Goal: Find specific page/section: Locate a particular part of the current website

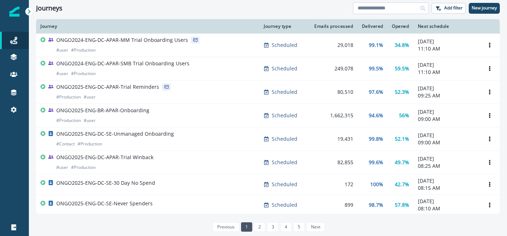
click at [376, 10] on input at bounding box center [391, 9] width 76 height 12
type input "*"
type input "*********"
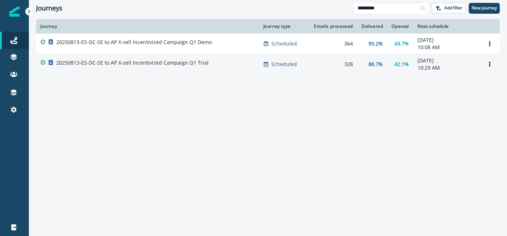
click at [160, 64] on p "20250813-ES-DC-SE to AP X-sell Incentivized Campaign Q1 Trial" at bounding box center [132, 62] width 152 height 7
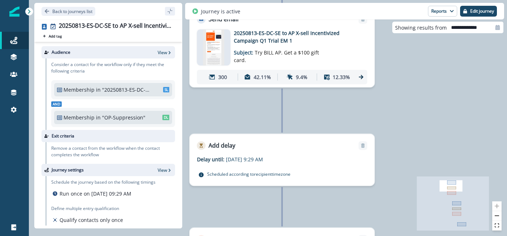
click at [362, 77] on icon at bounding box center [361, 77] width 4 height 4
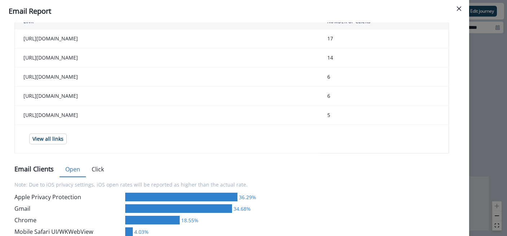
scroll to position [277, 0]
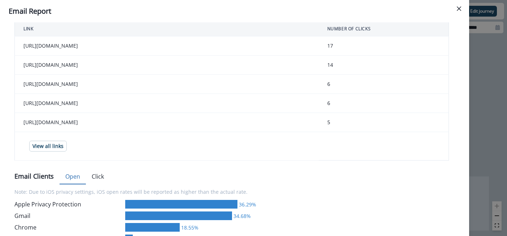
drag, startPoint x: 268, startPoint y: 112, endPoint x: 20, endPoint y: 103, distance: 247.9
click at [20, 103] on td "[URL][DOMAIN_NAME]" at bounding box center [167, 103] width 304 height 19
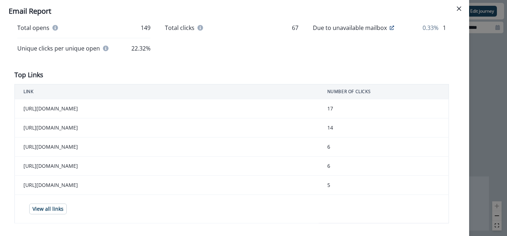
scroll to position [215, 0]
copy td "[URL][DOMAIN_NAME]"
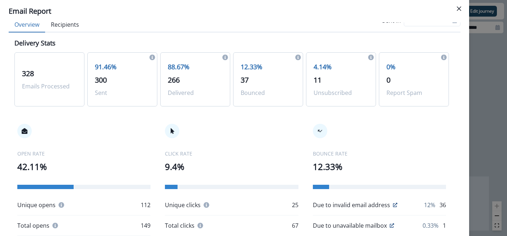
scroll to position [0, 0]
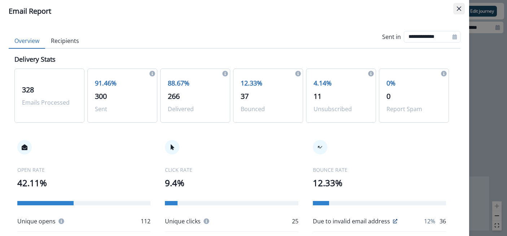
click at [459, 9] on icon "Close" at bounding box center [459, 8] width 4 height 4
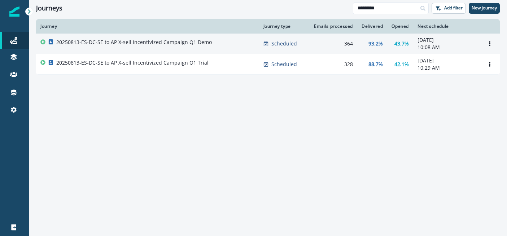
click at [148, 40] on p "20250813-ES-DC-SE to AP X-sell Incentivized Campaign Q1 Demo" at bounding box center [134, 42] width 156 height 7
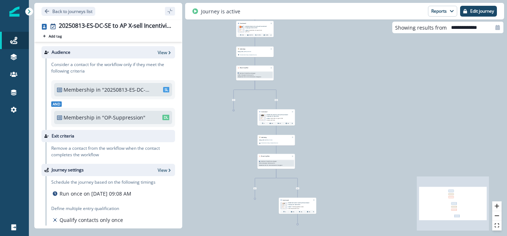
click at [261, 29] on p "Subject: Demo BILL AP. Get a $100 gift card." at bounding box center [254, 31] width 18 height 4
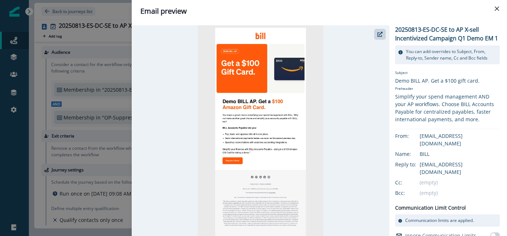
click at [497, 14] on div "Email preview" at bounding box center [319, 11] width 358 height 11
click at [499, 7] on icon "Close" at bounding box center [497, 8] width 4 height 4
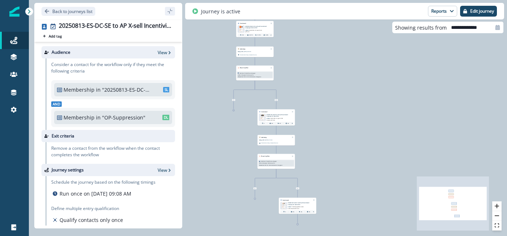
click at [272, 37] on div "364 contacts have entered the journey Send email Email asset changed, journey r…" at bounding box center [268, 118] width 478 height 236
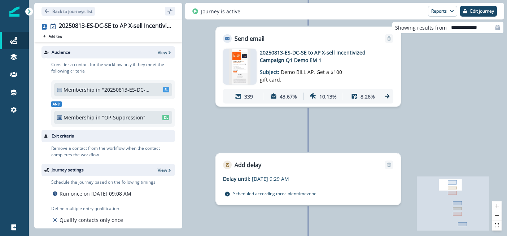
click at [388, 96] on icon at bounding box center [387, 96] width 4 height 4
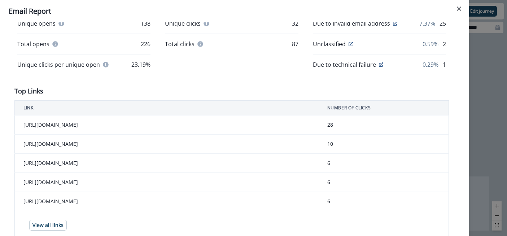
scroll to position [222, 0]
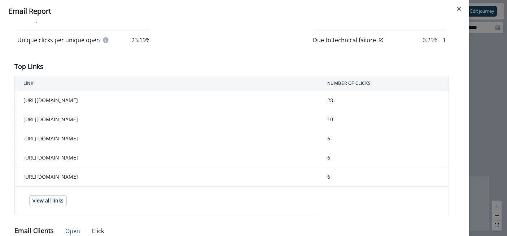
drag, startPoint x: 264, startPoint y: 185, endPoint x: 29, endPoint y: 168, distance: 235.3
click at [29, 168] on td "[URL][DOMAIN_NAME]" at bounding box center [167, 177] width 304 height 19
copy td "[URL][DOMAIN_NAME]"
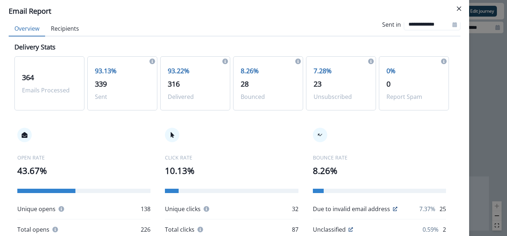
scroll to position [0, 0]
